Goal: Information Seeking & Learning: Learn about a topic

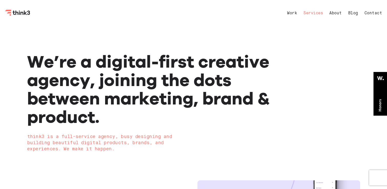
click at [316, 12] on link "Services" at bounding box center [313, 13] width 19 height 4
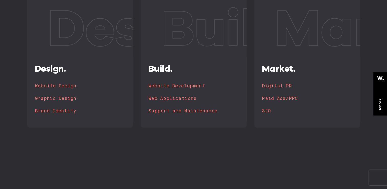
scroll to position [127, 0]
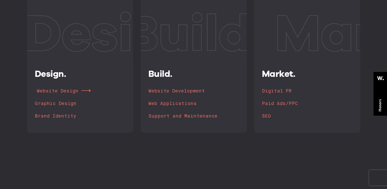
click at [53, 94] on h4 "Website Design" at bounding box center [58, 91] width 42 height 7
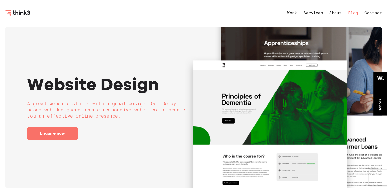
click at [357, 14] on link "Blog" at bounding box center [353, 13] width 10 height 4
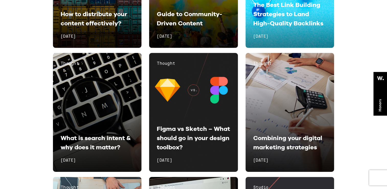
scroll to position [2124, 0]
